Goal: Transaction & Acquisition: Subscribe to service/newsletter

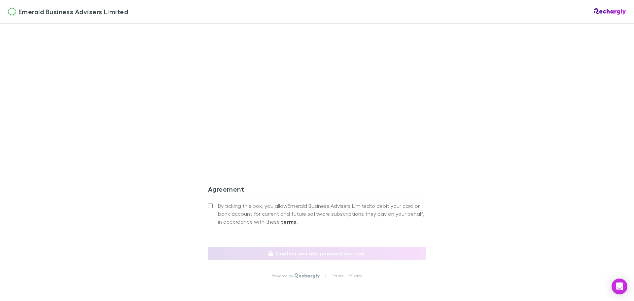
scroll to position [548, 0]
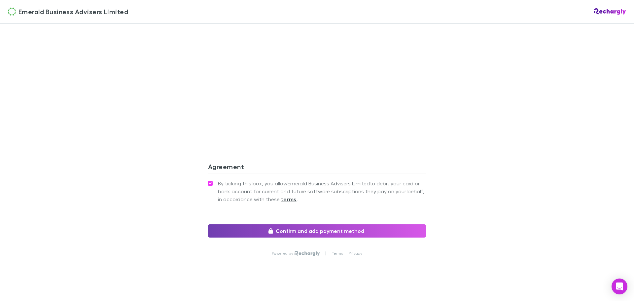
click at [304, 224] on button "Confirm and add payment method" at bounding box center [317, 230] width 218 height 13
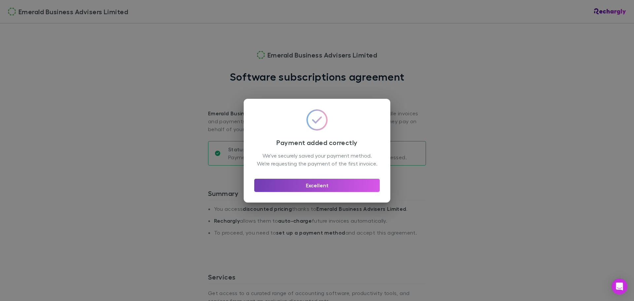
click at [318, 189] on button "Excellent" at bounding box center [317, 185] width 126 height 13
